Goal: Information Seeking & Learning: Learn about a topic

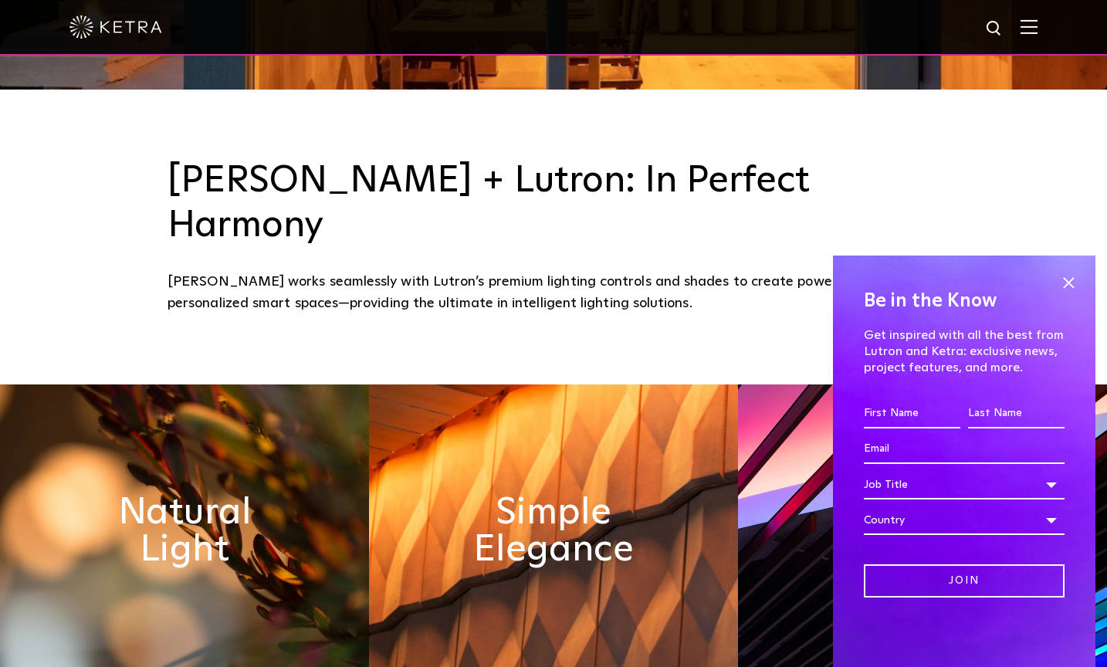
scroll to position [602, 0]
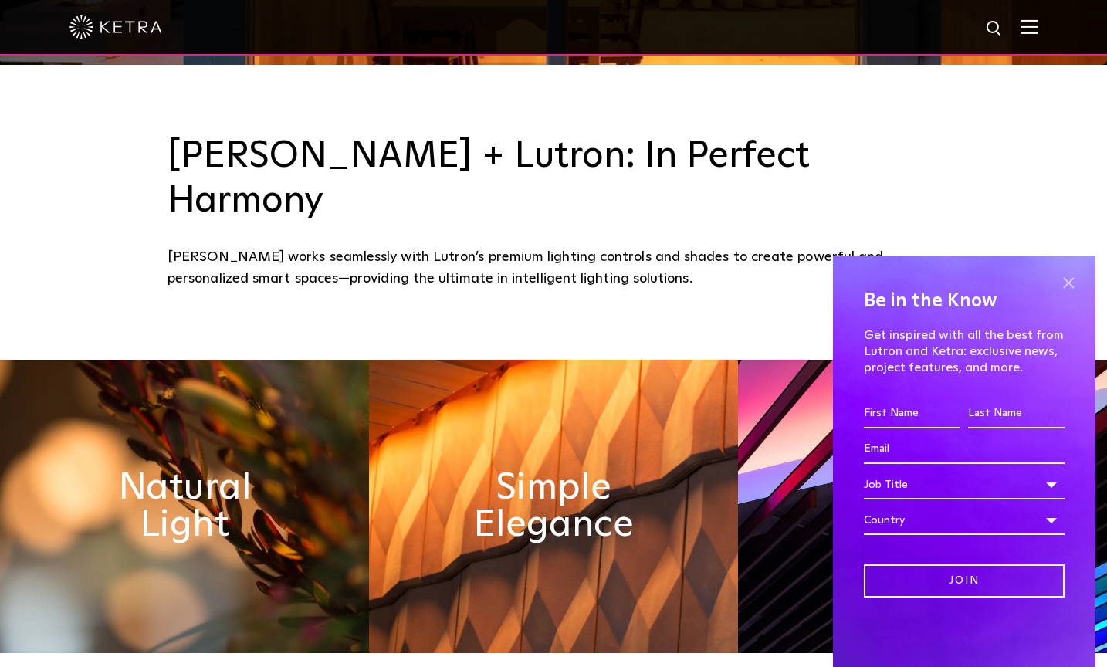
click at [1066, 289] on span at bounding box center [1068, 282] width 23 height 23
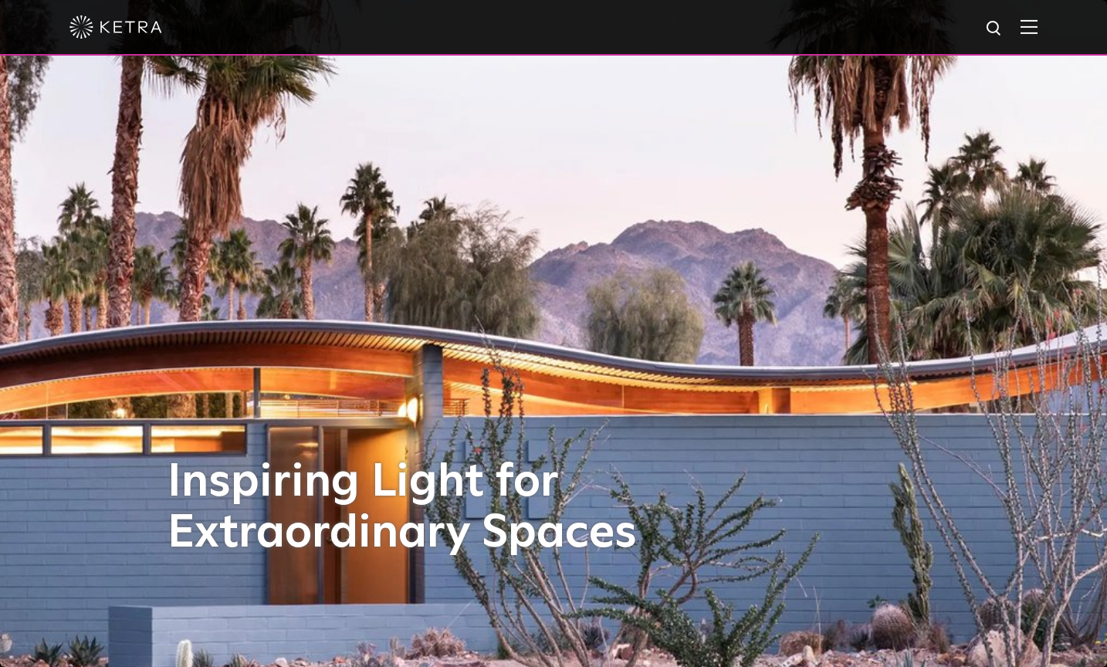
scroll to position [0, 0]
click at [1027, 32] on img at bounding box center [1028, 26] width 17 height 15
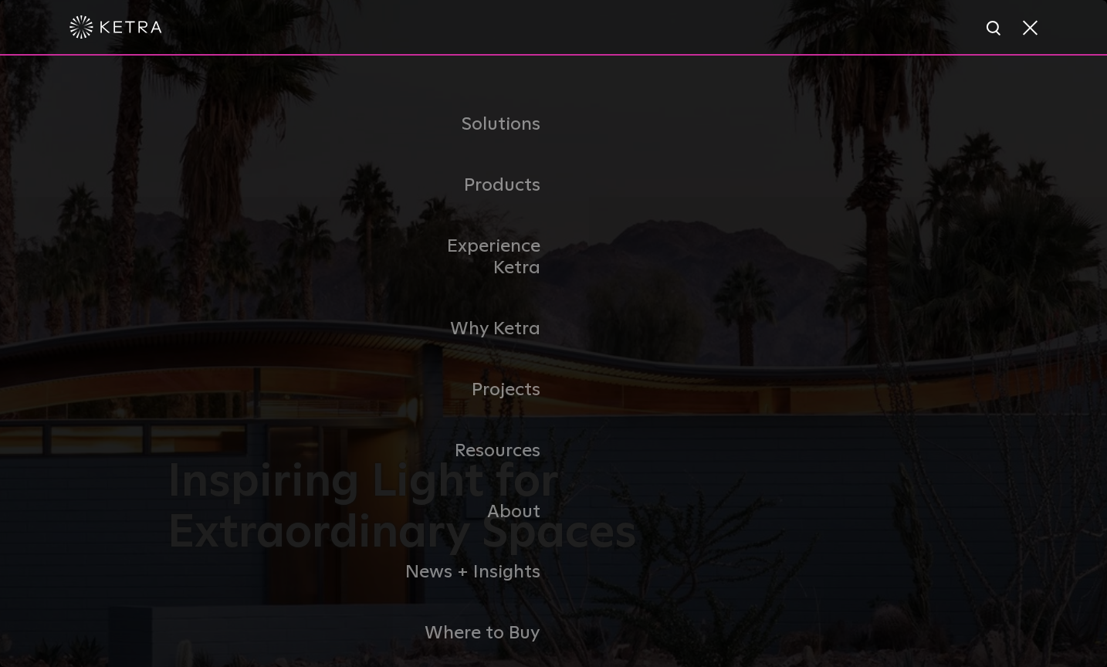
click at [1022, 31] on span at bounding box center [1028, 26] width 17 height 15
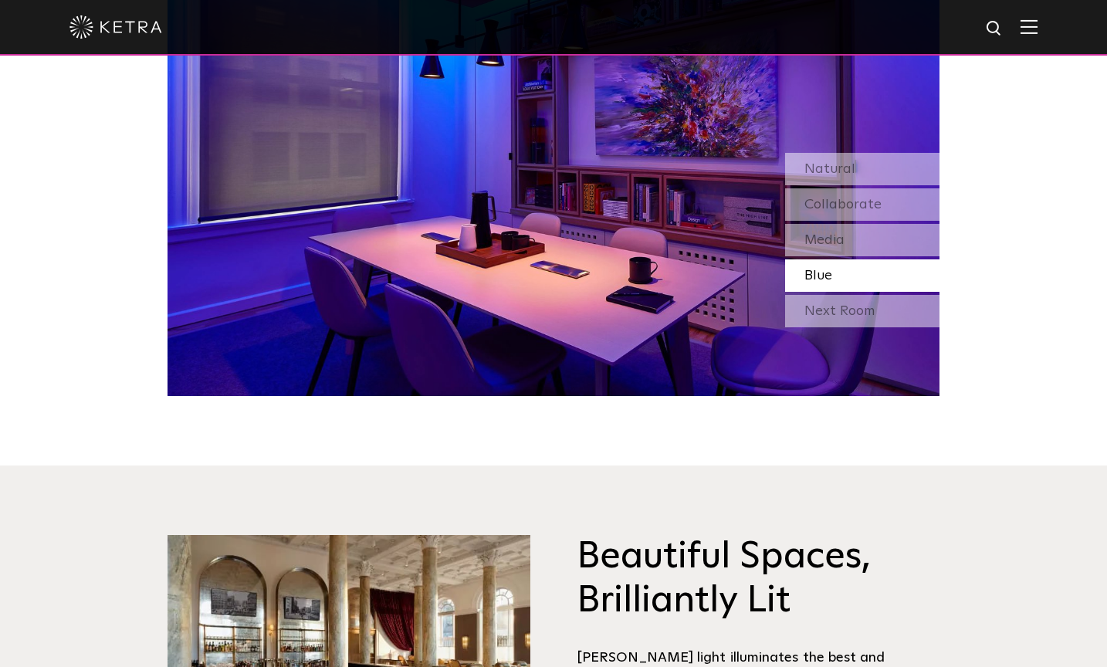
scroll to position [1577, 0]
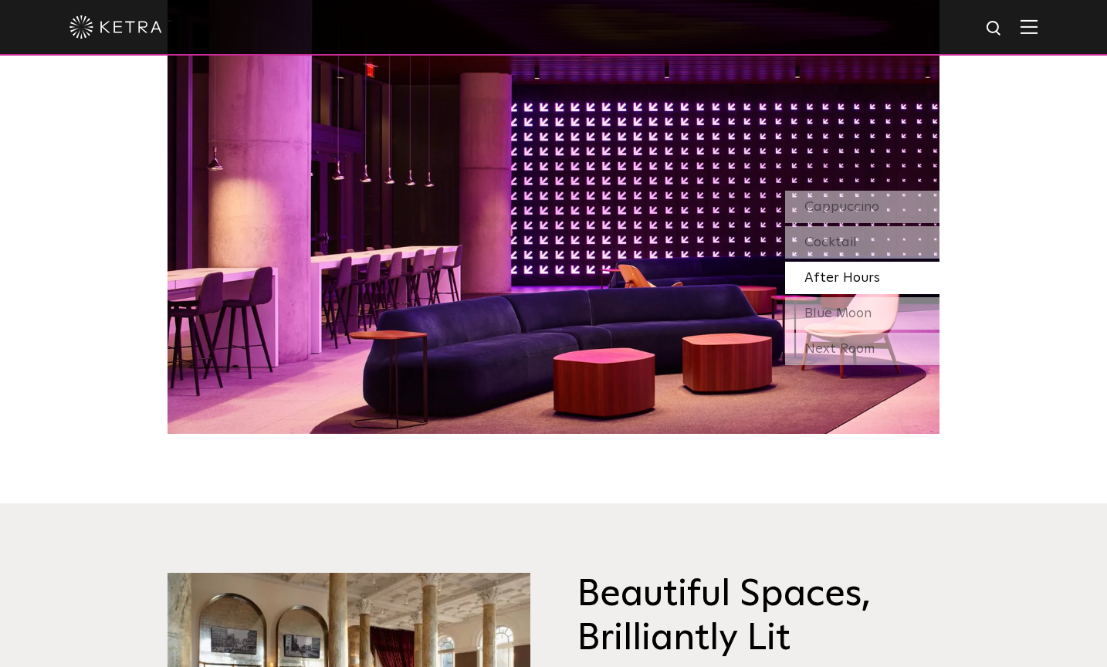
click at [1018, 255] on div "Watch Light Transform Experience the transformative nature of light—select a sc…" at bounding box center [553, 56] width 1107 height 756
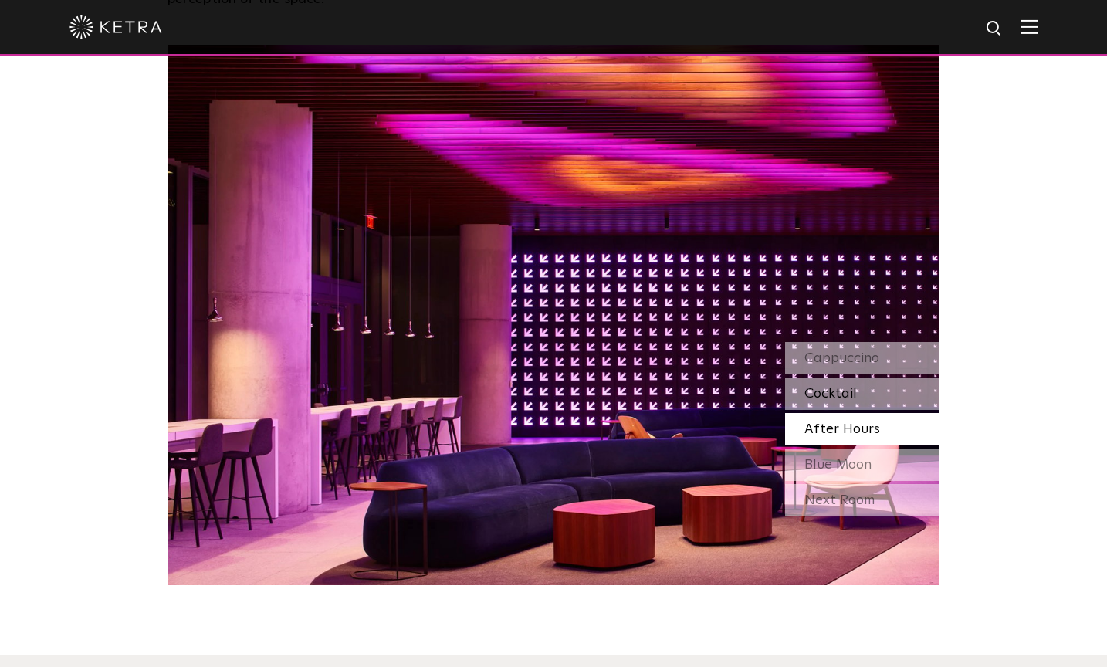
scroll to position [1428, 0]
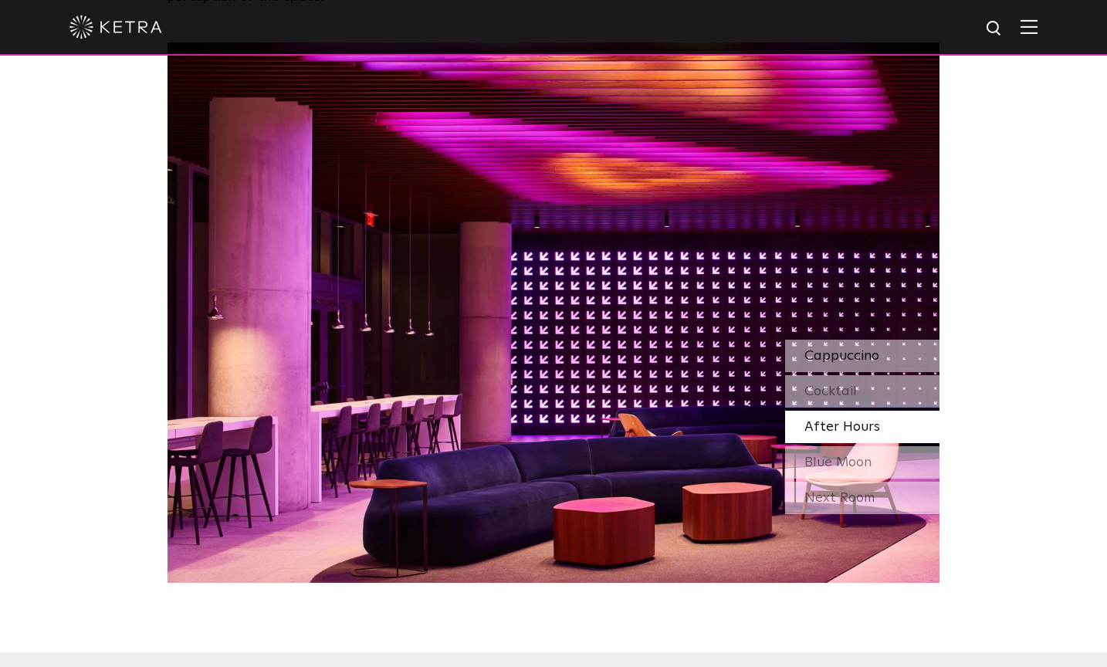
click at [850, 340] on div "Cappuccino" at bounding box center [862, 356] width 154 height 32
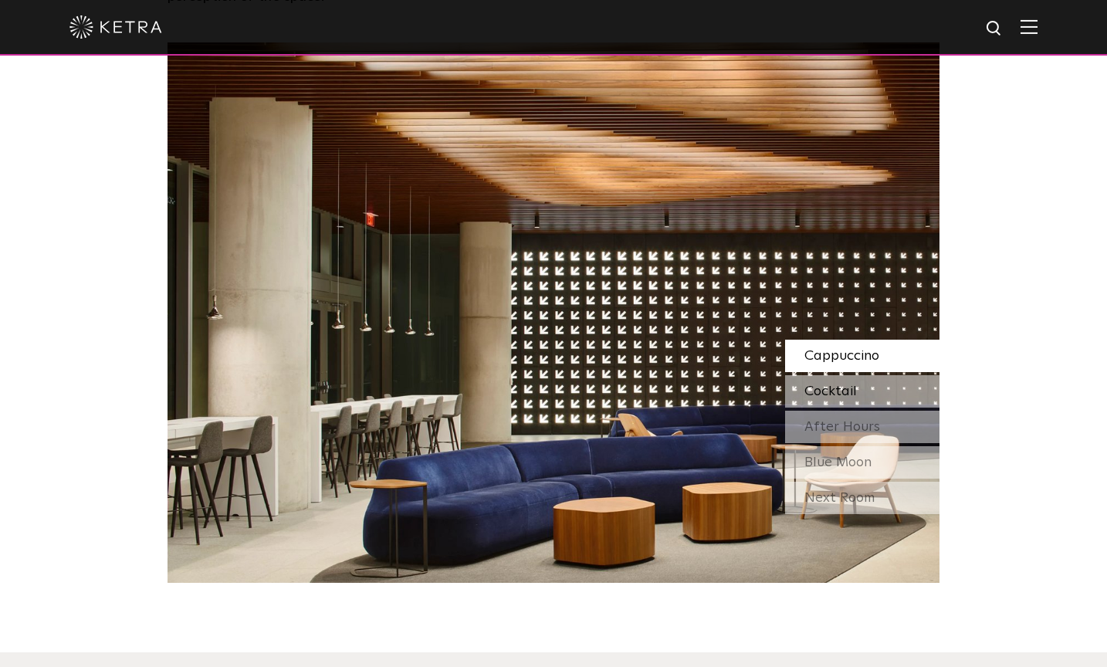
click at [851, 384] on span "Cocktail" at bounding box center [830, 391] width 52 height 14
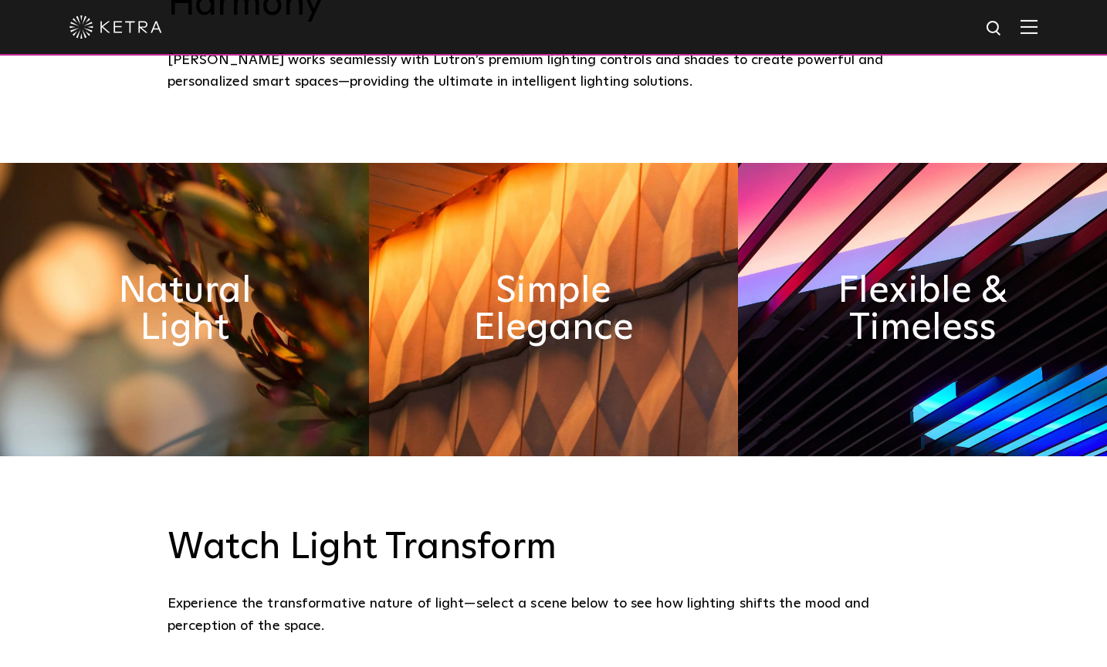
scroll to position [751, 0]
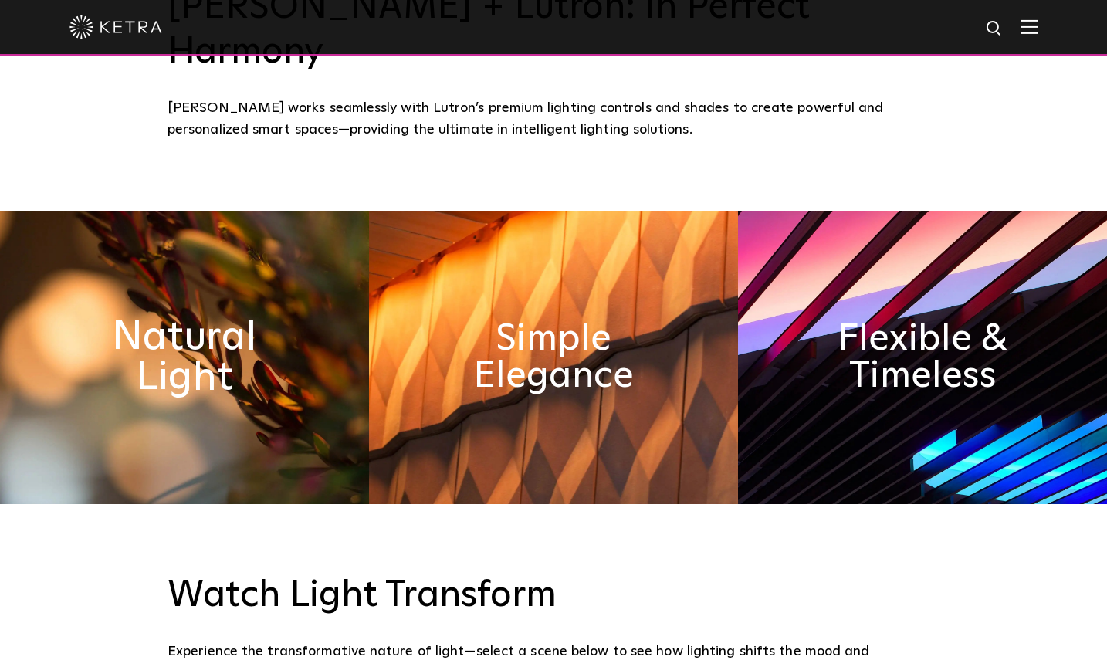
click at [213, 316] on h2 "Natural Light" at bounding box center [184, 356] width 201 height 81
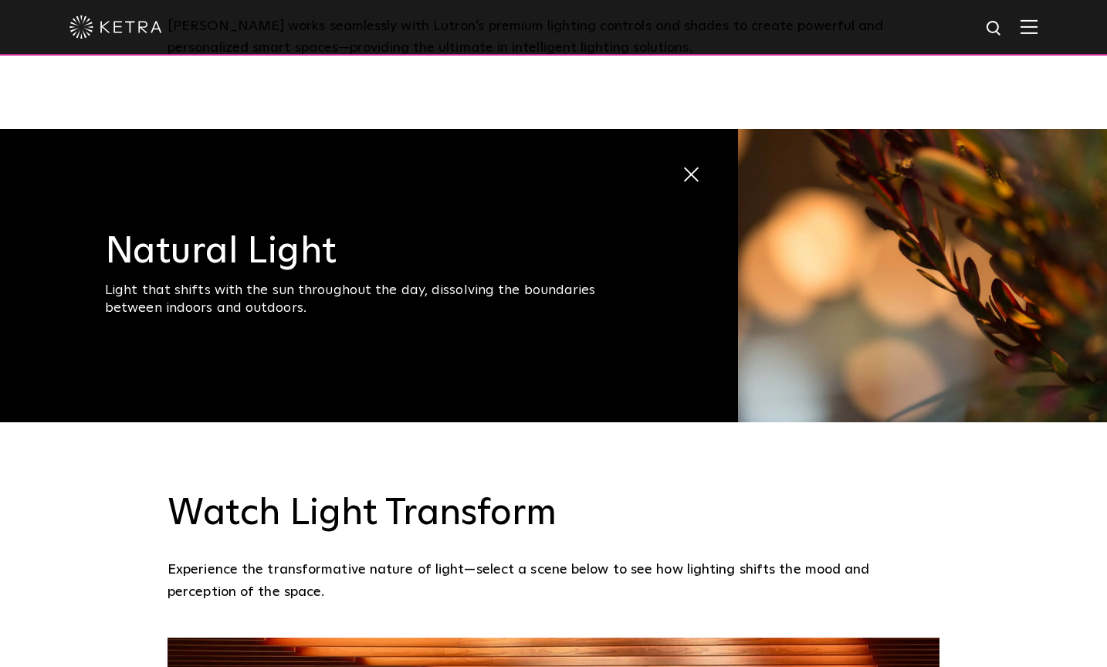
scroll to position [854, 0]
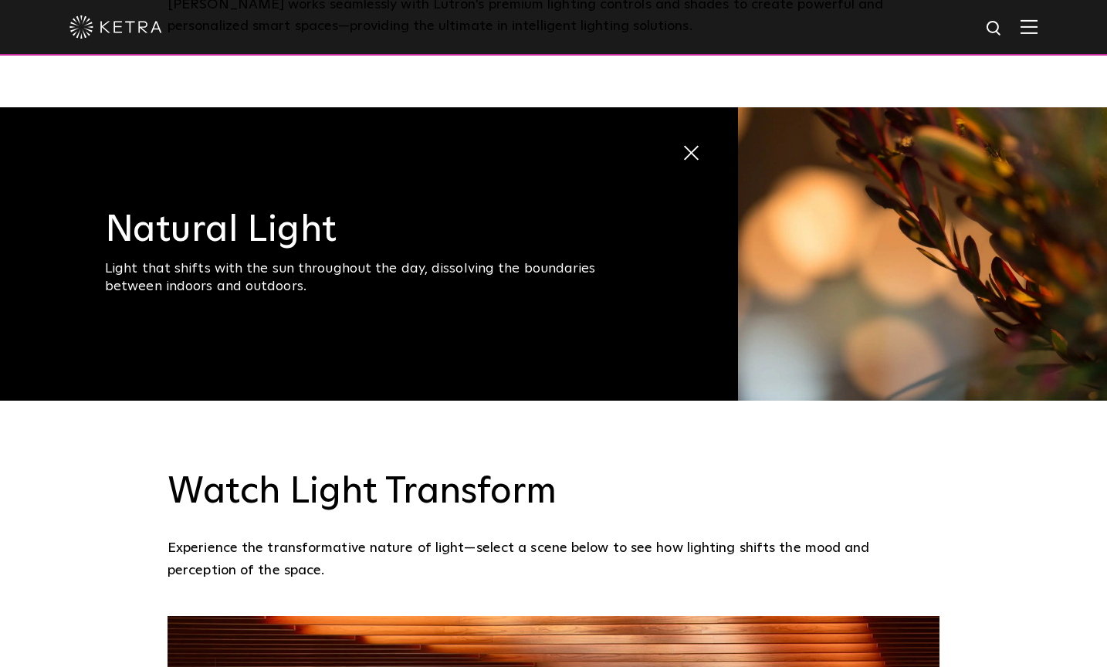
click at [836, 225] on img at bounding box center [922, 253] width 369 height 293
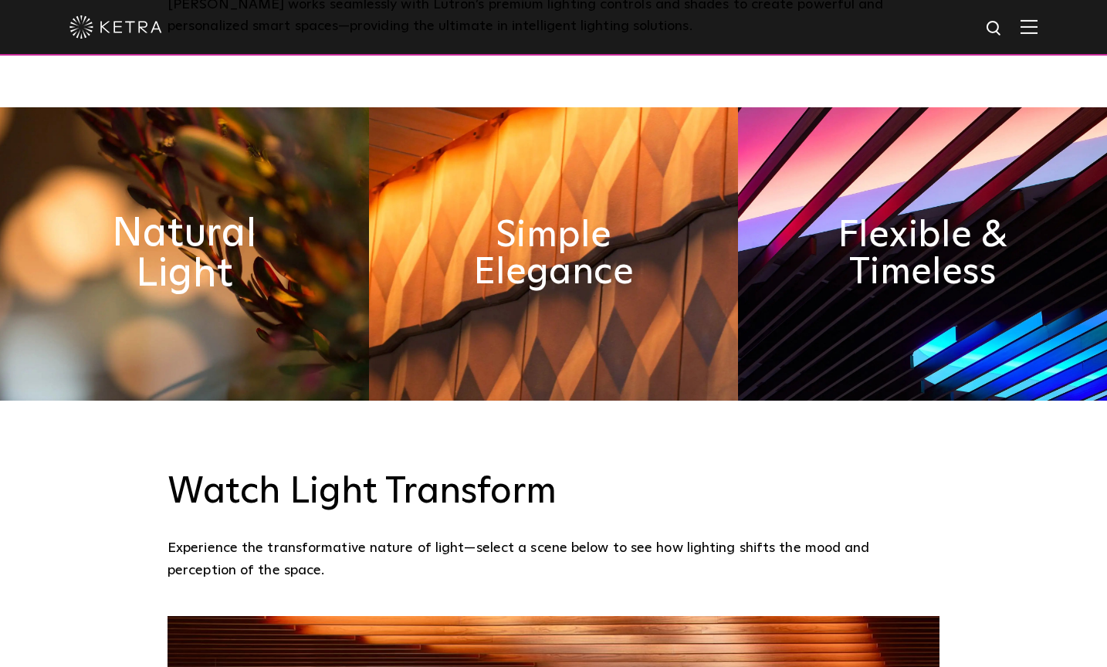
click at [266, 230] on h2 "Natural Light" at bounding box center [184, 253] width 201 height 81
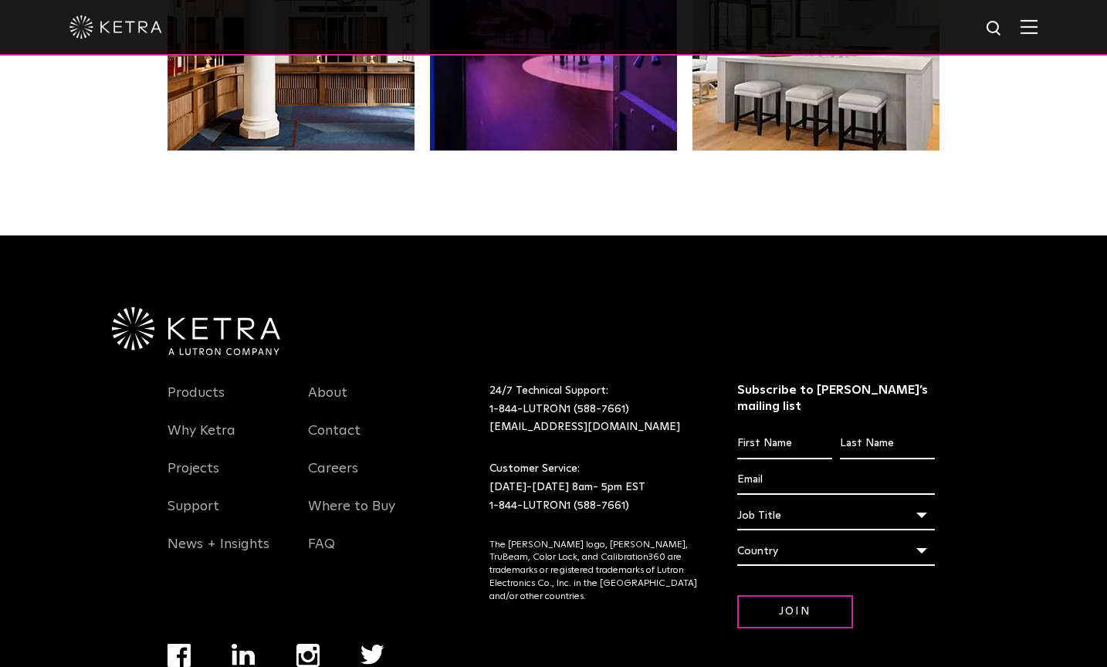
scroll to position [3227, 0]
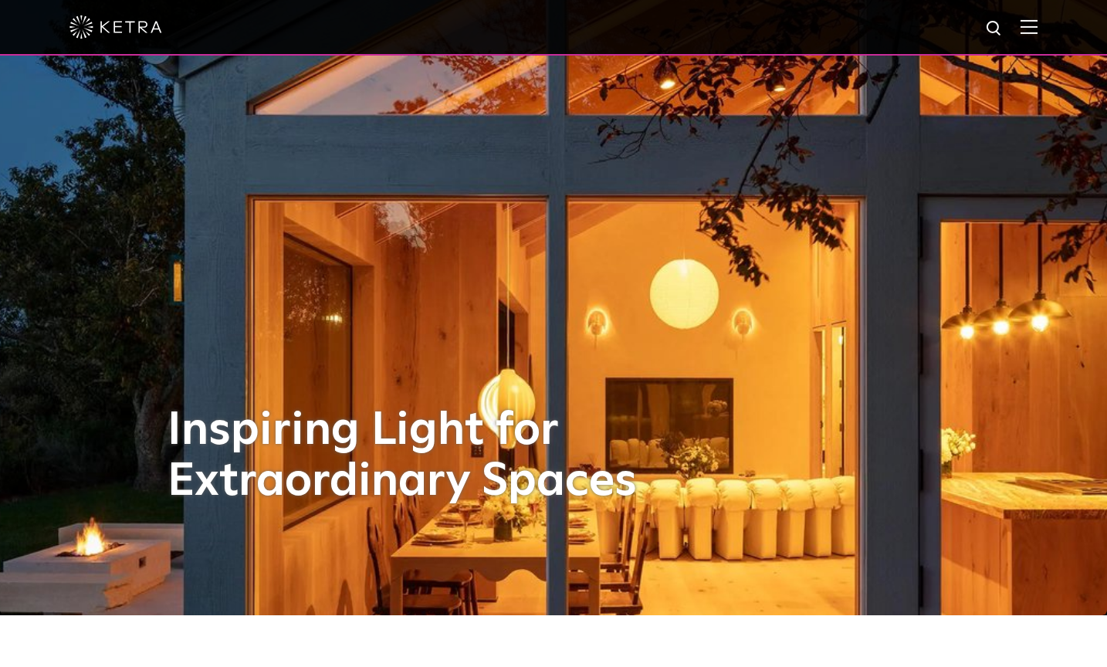
scroll to position [56, 0]
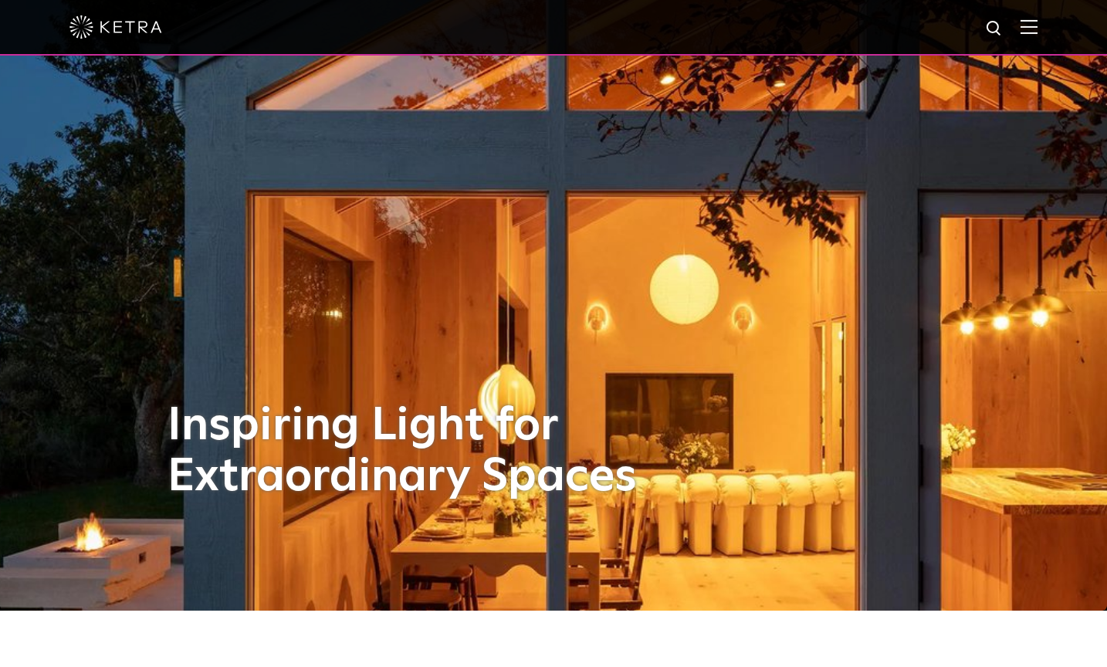
click at [780, 278] on div "Inspiring Light for Extraordinary Spaces" at bounding box center [553, 277] width 772 height 667
click at [1038, 23] on div at bounding box center [553, 28] width 1107 height 56
click at [1026, 28] on img at bounding box center [1028, 26] width 17 height 15
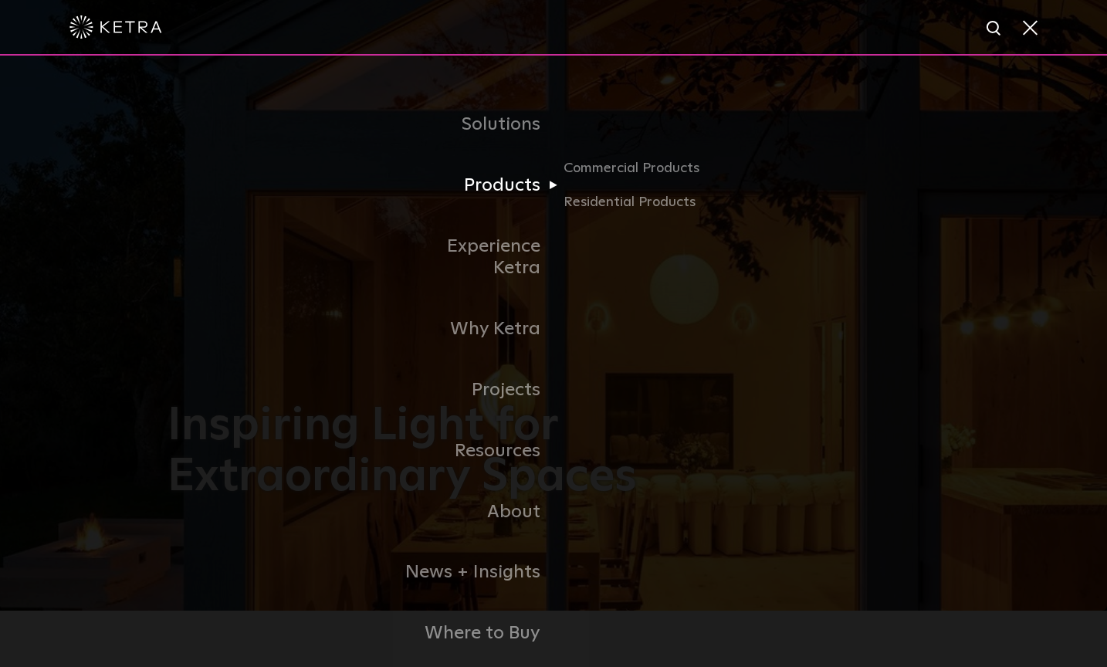
click at [480, 198] on link "Products" at bounding box center [474, 185] width 158 height 61
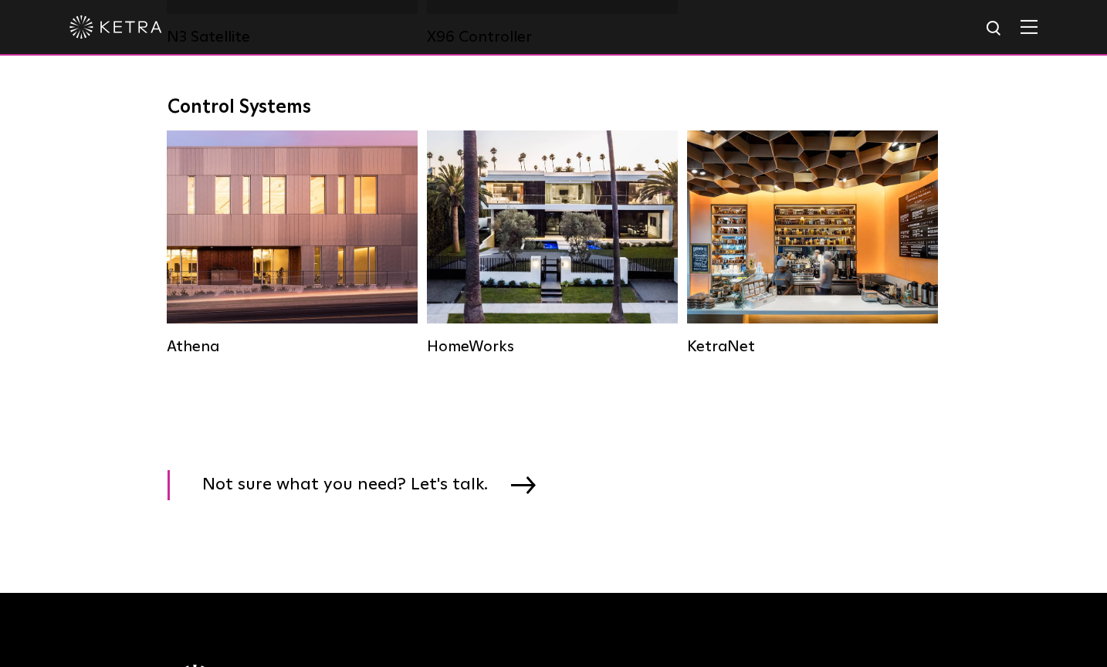
scroll to position [2092, 0]
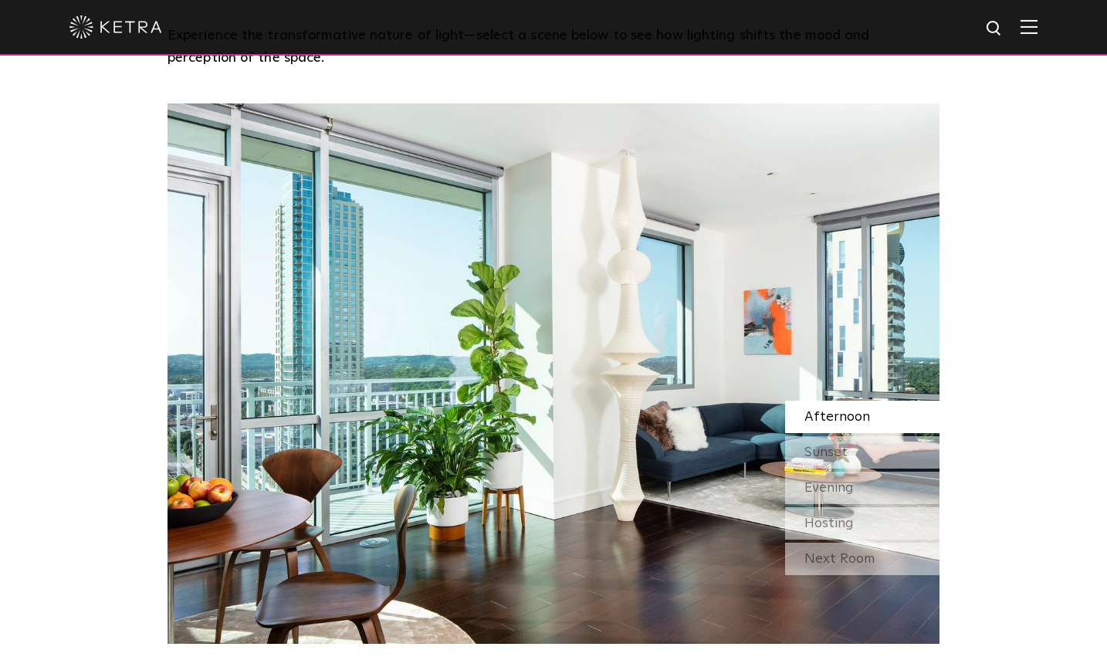
scroll to position [1366, 0]
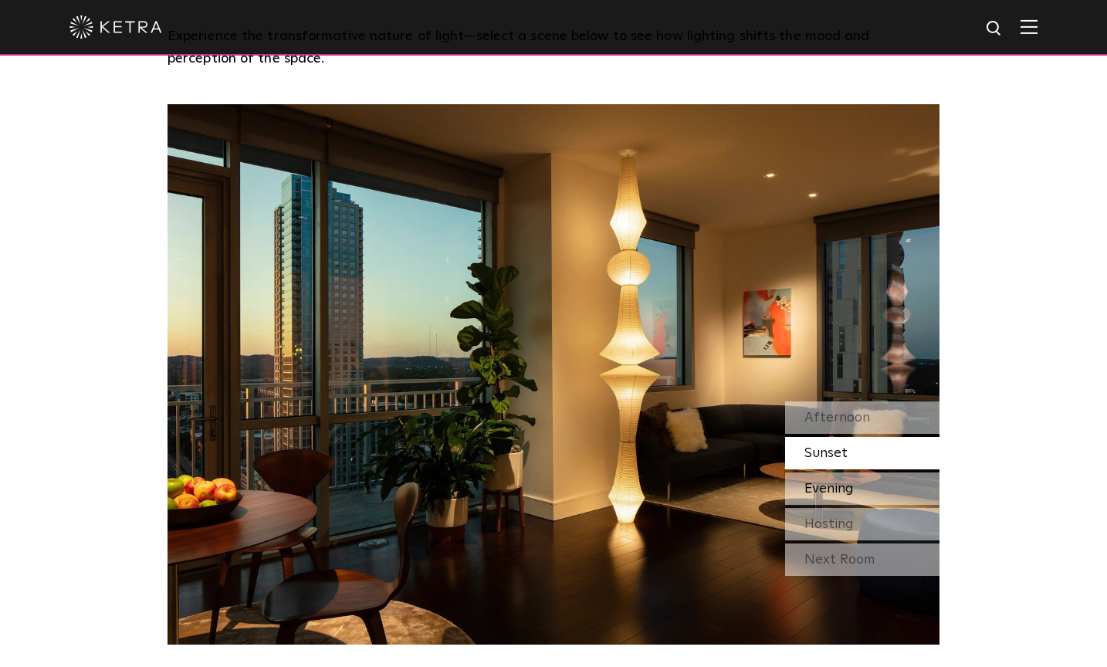
click at [854, 472] on div "Evening" at bounding box center [862, 488] width 154 height 32
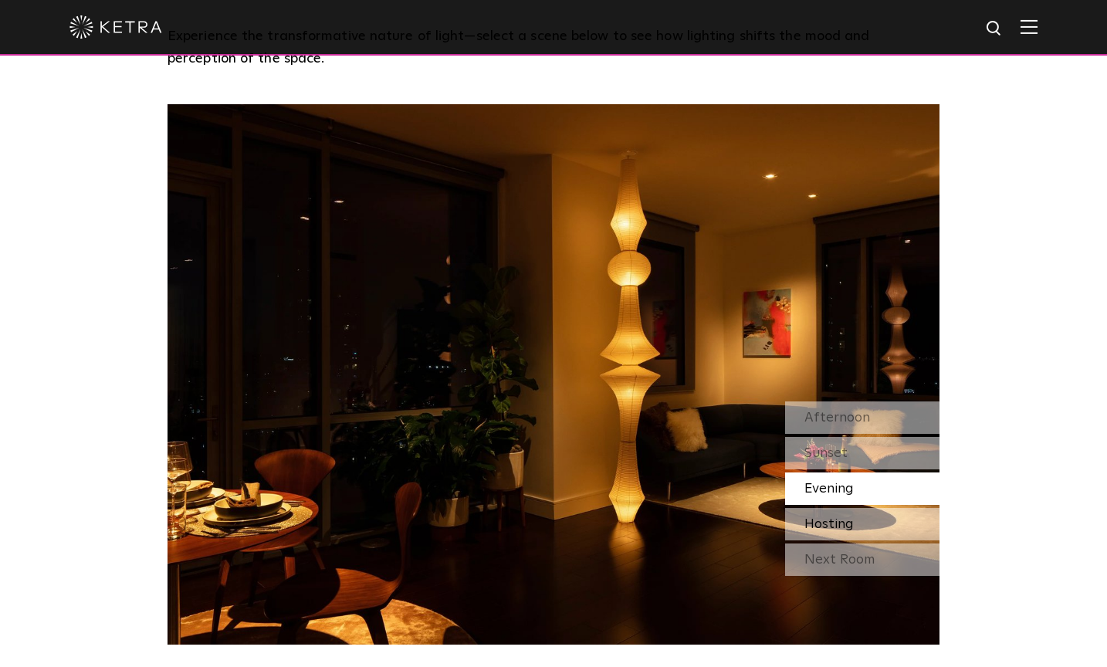
click at [846, 517] on span "Hosting" at bounding box center [828, 524] width 49 height 14
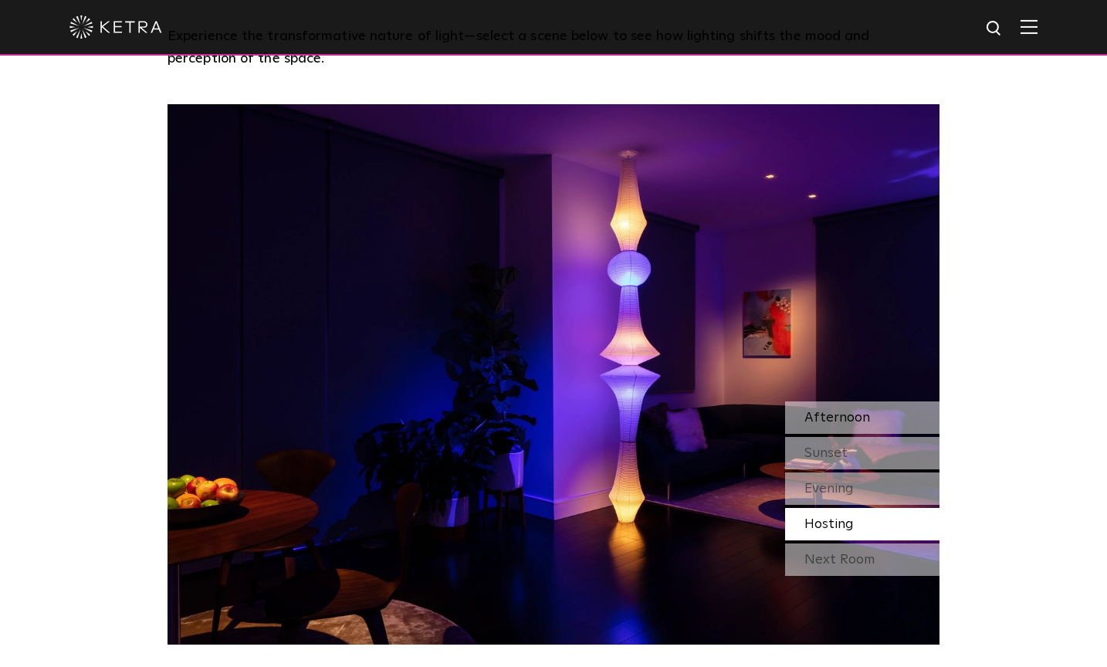
click at [861, 401] on div "Afternoon" at bounding box center [862, 417] width 154 height 32
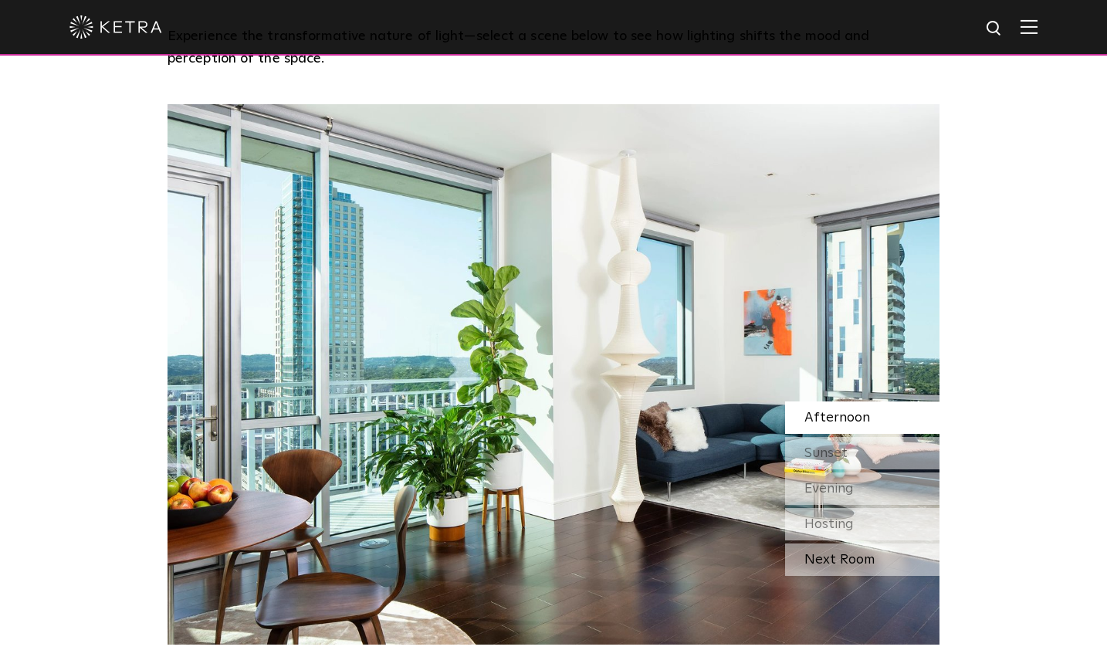
click at [859, 543] on div "Next Room" at bounding box center [862, 559] width 154 height 32
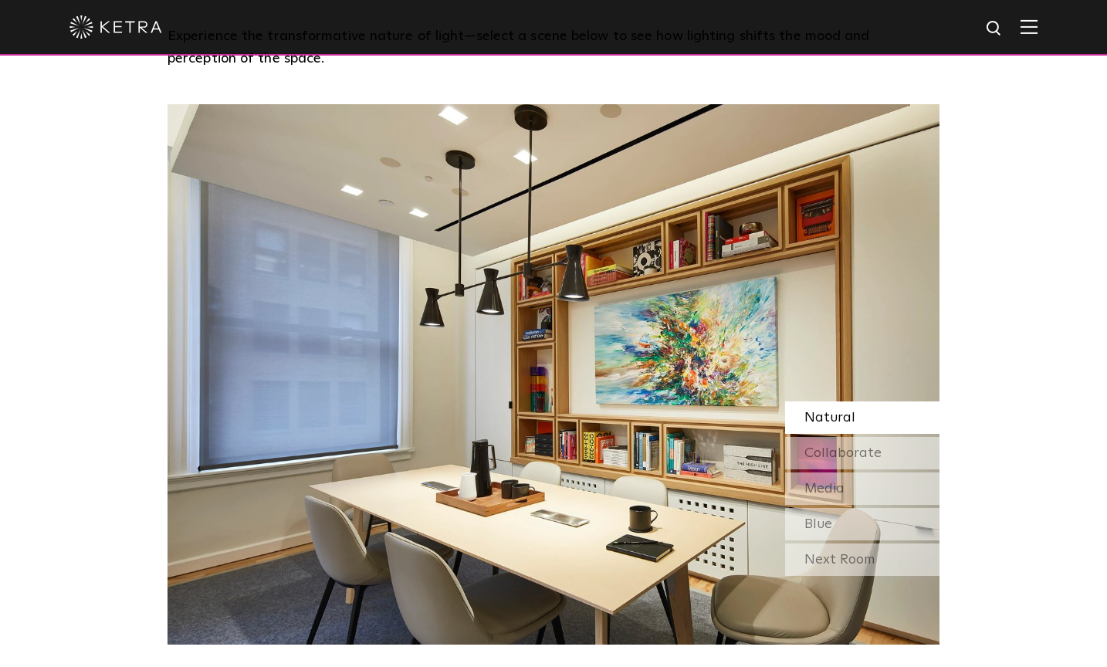
click at [868, 401] on div "Natural" at bounding box center [862, 417] width 154 height 32
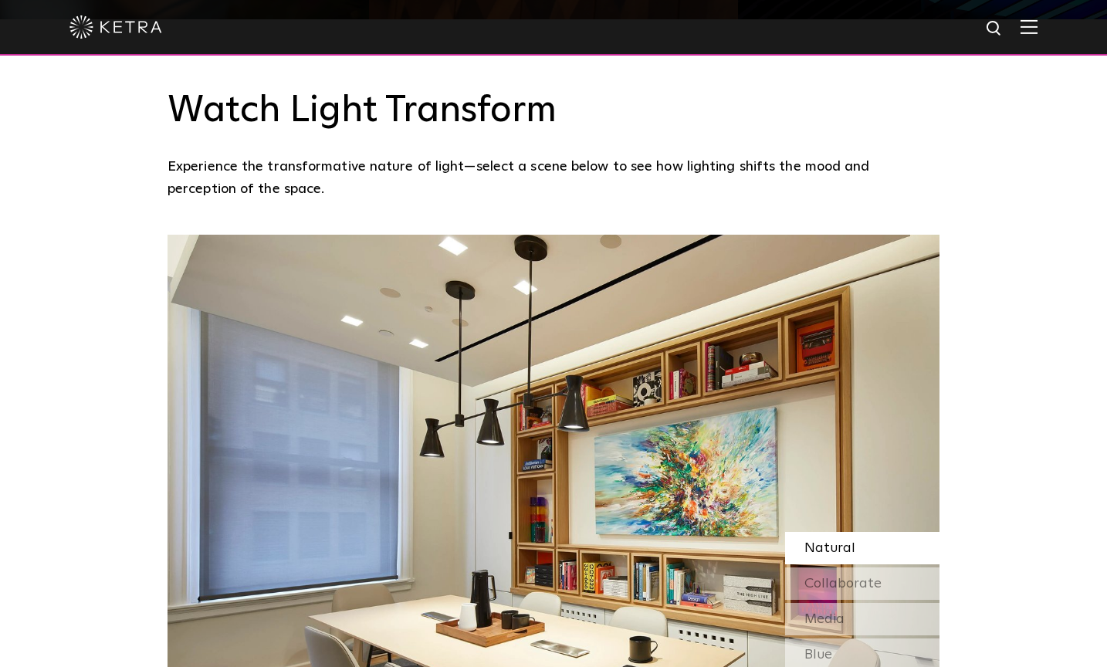
scroll to position [1230, 0]
